Goal: Find specific page/section: Find specific page/section

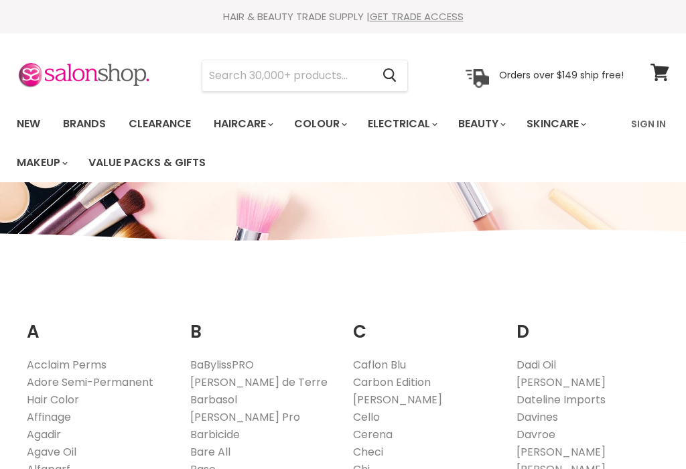
scroll to position [191, 0]
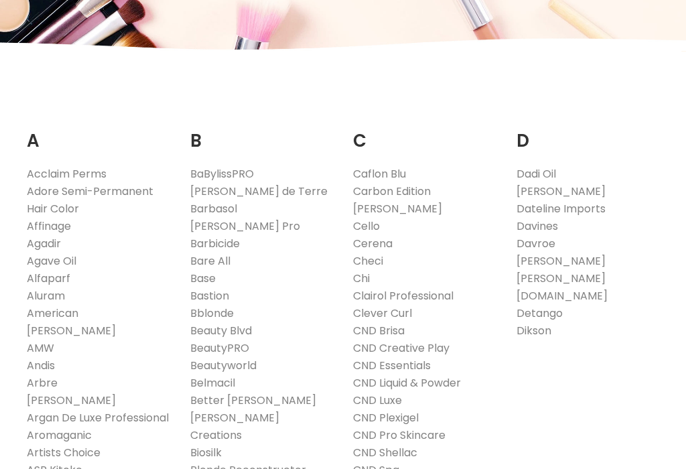
click at [551, 225] on link "Davines" at bounding box center [537, 225] width 42 height 15
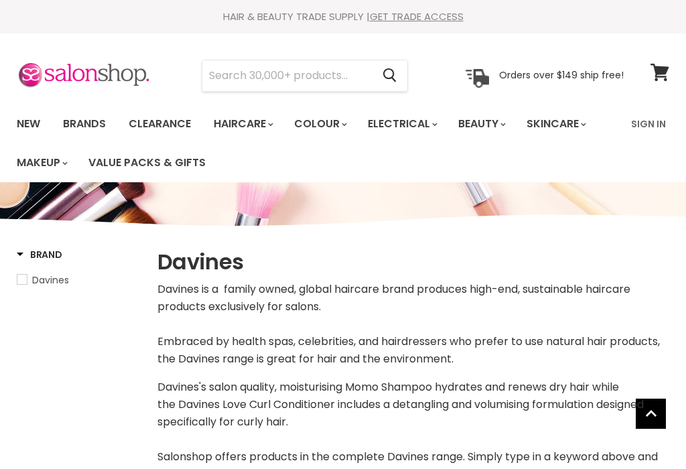
select select "manual"
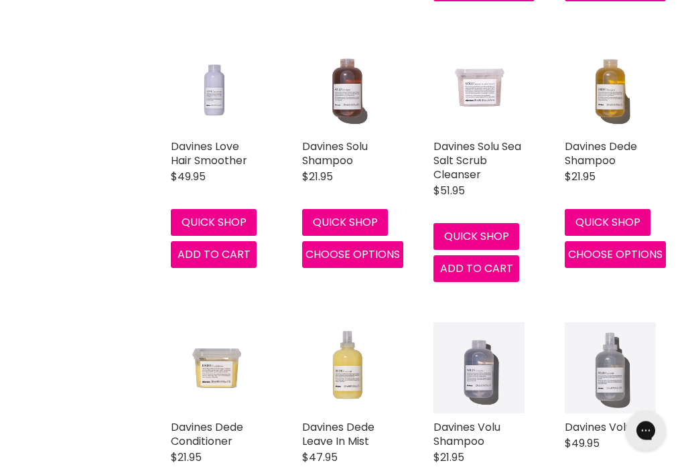
scroll to position [2151, 0]
